Goal: Task Accomplishment & Management: Manage account settings

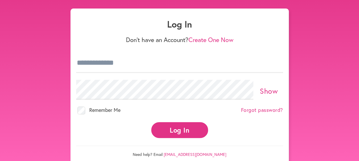
scroll to position [24, 0]
click at [142, 63] on input "email" at bounding box center [179, 63] width 207 height 20
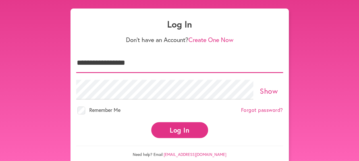
type input "**********"
click at [173, 130] on button "Log In" at bounding box center [179, 130] width 57 height 16
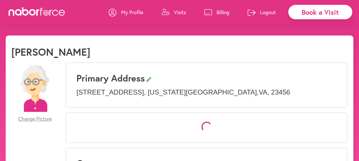
select select "*"
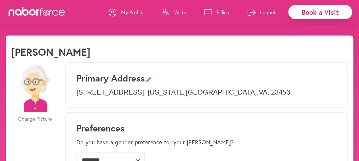
click at [180, 12] on p "Visits" at bounding box center [180, 12] width 12 height 7
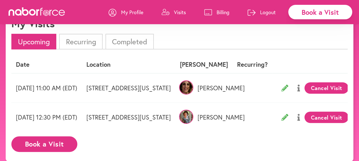
scroll to position [34, 0]
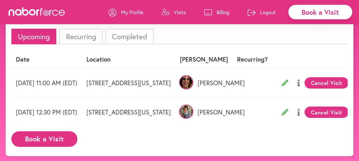
click at [193, 111] on img at bounding box center [186, 112] width 14 height 14
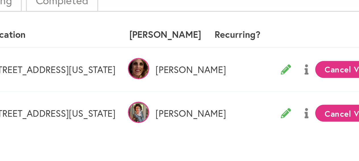
scroll to position [32, 0]
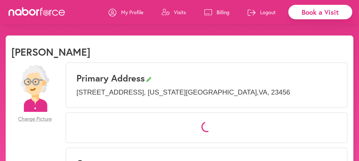
select select "*"
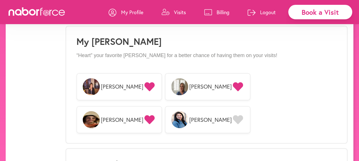
scroll to position [447, 0]
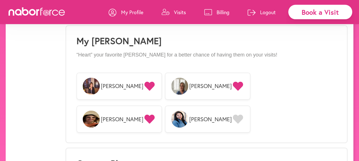
click at [131, 87] on span "Jamie" at bounding box center [119, 86] width 86 height 27
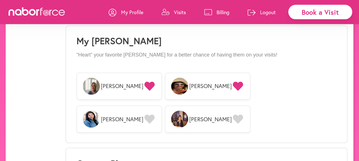
drag, startPoint x: 131, startPoint y: 87, endPoint x: 221, endPoint y: 67, distance: 92.5
click at [221, 67] on div "My Nabors “Heart” your favorite Nabors for a better chance of having them on yo…" at bounding box center [206, 84] width 282 height 118
click at [243, 115] on icon at bounding box center [238, 119] width 10 height 9
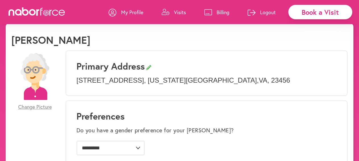
scroll to position [0, 0]
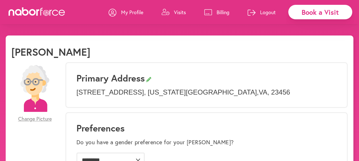
click at [181, 12] on p "Visits" at bounding box center [180, 12] width 12 height 7
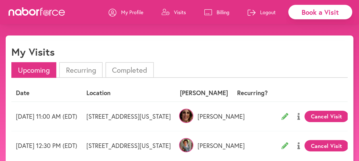
click at [222, 12] on p "Billing" at bounding box center [223, 12] width 13 height 7
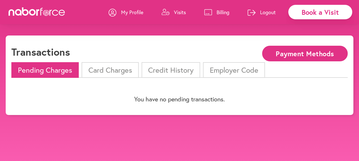
click at [126, 71] on li "Card Charges" at bounding box center [110, 70] width 57 height 16
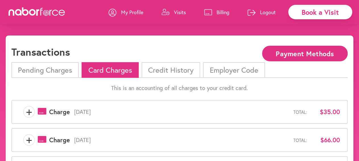
click at [182, 12] on p "Visits" at bounding box center [180, 12] width 12 height 7
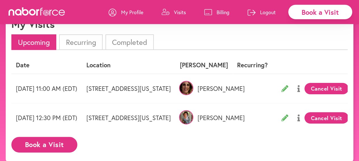
scroll to position [36, 0]
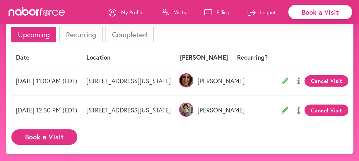
click at [193, 109] on img at bounding box center [186, 110] width 14 height 14
click at [265, 12] on p "Logout" at bounding box center [268, 12] width 16 height 7
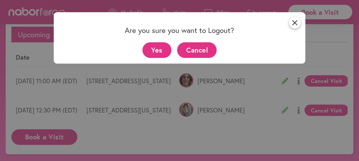
click at [159, 50] on button "Yes" at bounding box center [156, 50] width 29 height 16
